Goal: Navigation & Orientation: Find specific page/section

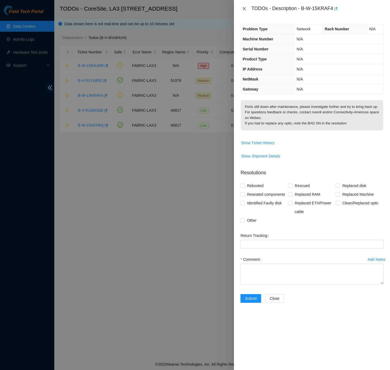
click at [242, 8] on icon "close" at bounding box center [244, 9] width 4 height 4
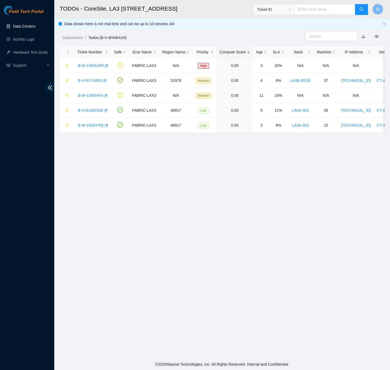
click at [29, 28] on link "Data Centers" at bounding box center [24, 26] width 22 height 4
